Goal: Task Accomplishment & Management: Use online tool/utility

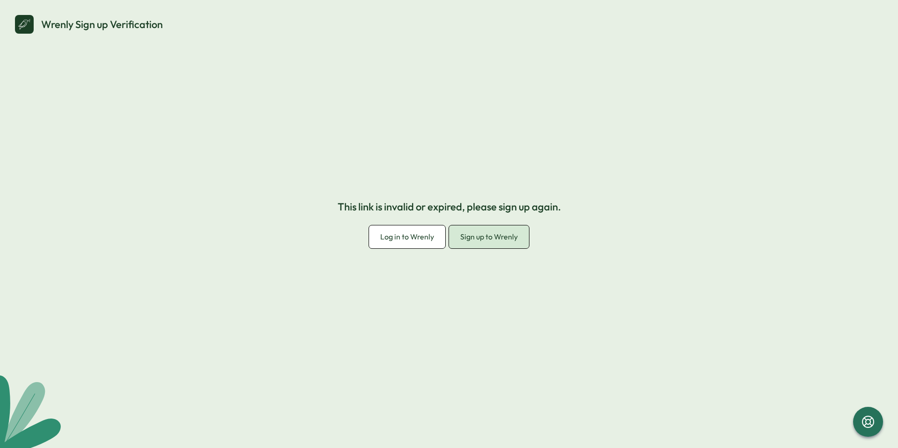
click at [496, 237] on span "Sign up to Wrenly" at bounding box center [489, 236] width 58 height 9
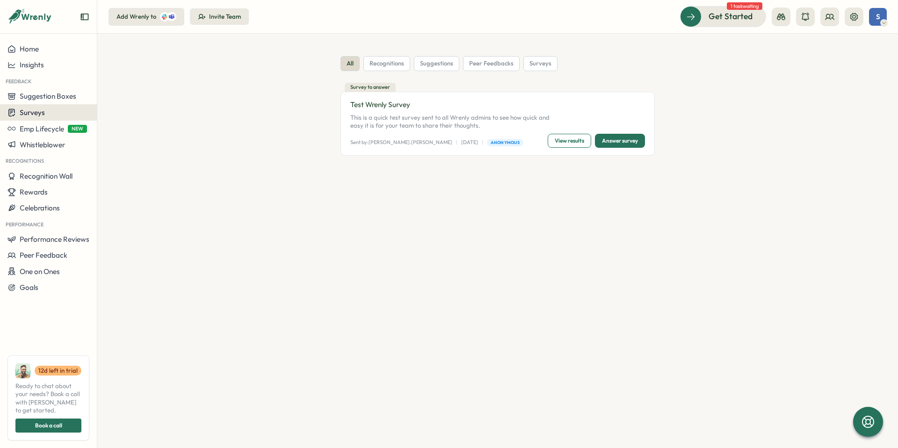
click at [73, 113] on div "Surveys" at bounding box center [48, 112] width 82 height 9
